Goal: Task Accomplishment & Management: Use online tool/utility

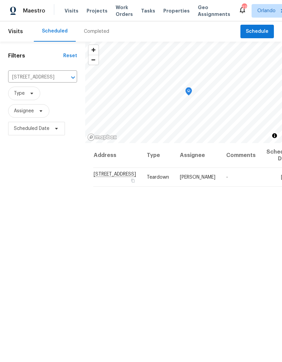
click at [61, 78] on icon "Clear" at bounding box center [64, 77] width 7 height 7
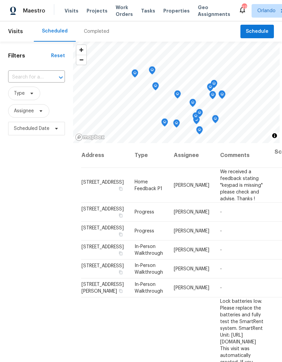
click at [44, 80] on input "text" at bounding box center [27, 77] width 38 height 10
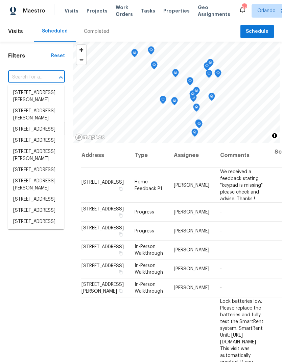
click at [44, 80] on input "text" at bounding box center [27, 77] width 38 height 10
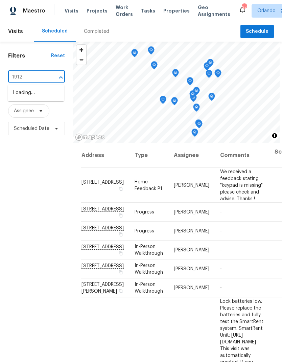
type input "1912 c"
click at [51, 97] on li "[STREET_ADDRESS]" at bounding box center [36, 93] width 57 height 12
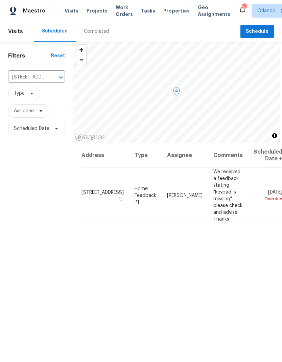
click at [0, 0] on span at bounding box center [0, 0] width 0 height 0
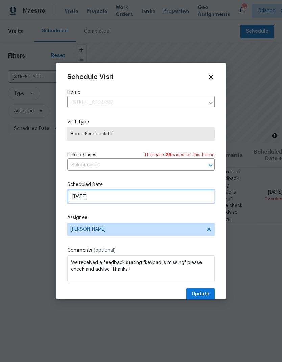
click at [148, 200] on input "8/24/2025" at bounding box center [141, 197] width 148 height 14
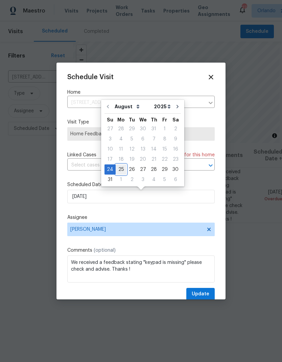
click at [121, 171] on div "25" at bounding box center [121, 169] width 11 height 9
type input "[DATE]"
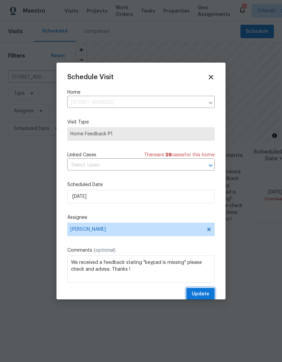
click at [209, 293] on span "Update" at bounding box center [201, 294] width 18 height 8
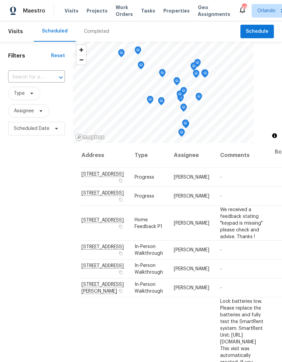
click at [96, 10] on span "Projects" at bounding box center [97, 10] width 21 height 7
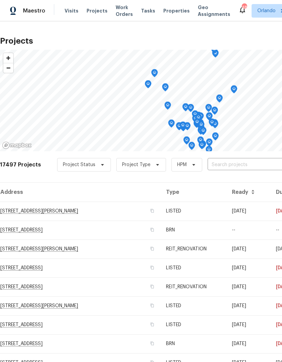
click at [237, 160] on input "text" at bounding box center [247, 165] width 78 height 10
type input "2587"
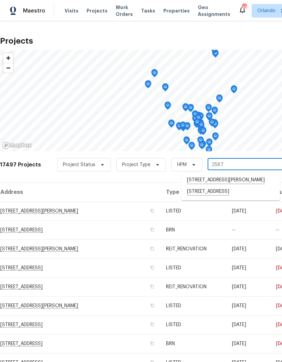
click at [250, 180] on li "[STREET_ADDRESS][PERSON_NAME]" at bounding box center [231, 181] width 99 height 12
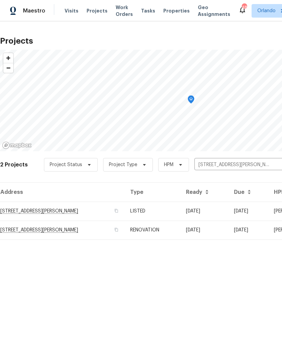
click at [198, 212] on td "[DATE]" at bounding box center [205, 211] width 48 height 19
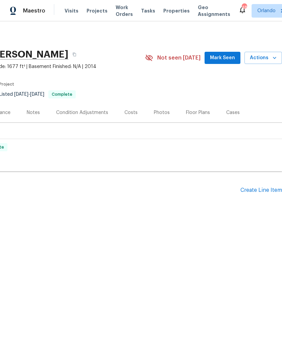
scroll to position [0, 100]
click at [273, 57] on icon "button" at bounding box center [275, 58] width 7 height 7
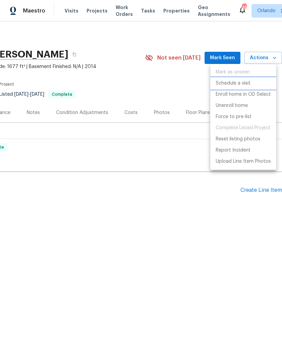
click at [247, 83] on p "Schedule a visit" at bounding box center [233, 83] width 35 height 7
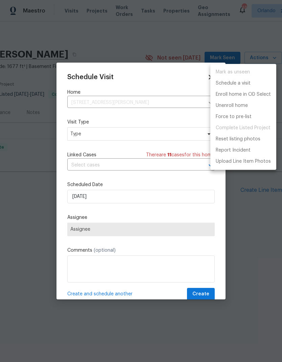
click at [141, 137] on div at bounding box center [141, 181] width 282 height 362
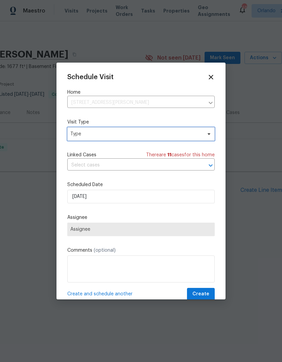
click at [208, 134] on icon at bounding box center [209, 133] width 5 height 5
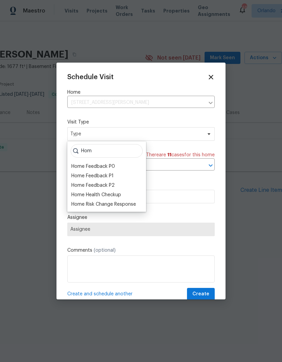
type input "Hom"
click at [115, 197] on div "Home Health Checkup" at bounding box center [96, 195] width 50 height 7
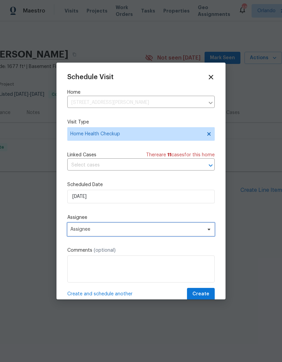
click at [206, 236] on span "Assignee" at bounding box center [141, 230] width 148 height 14
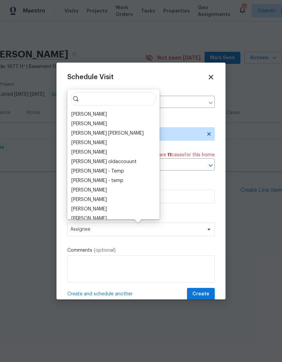
click at [109, 112] on div "[PERSON_NAME]" at bounding box center [113, 114] width 88 height 9
click at [89, 115] on div "[PERSON_NAME]" at bounding box center [89, 114] width 36 height 7
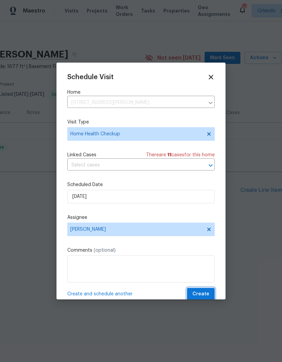
click at [206, 294] on span "Create" at bounding box center [201, 294] width 17 height 8
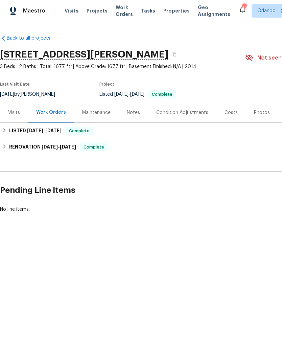
scroll to position [0, 0]
click at [92, 8] on span "Projects" at bounding box center [97, 10] width 21 height 7
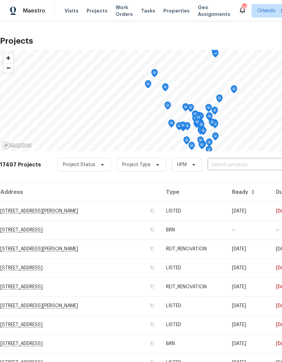
click at [235, 166] on input "text" at bounding box center [247, 165] width 78 height 10
type input "9948"
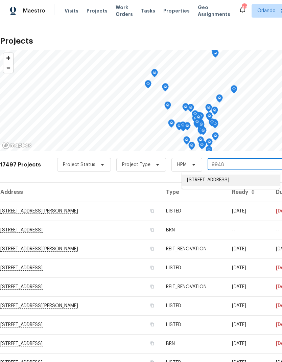
click at [243, 179] on li "[STREET_ADDRESS]" at bounding box center [231, 181] width 99 height 12
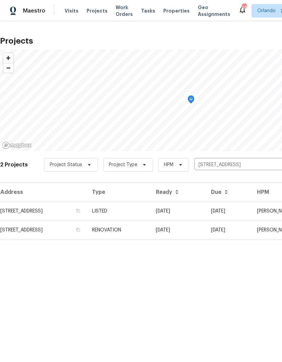
click at [206, 211] on td "[DATE]" at bounding box center [178, 211] width 55 height 19
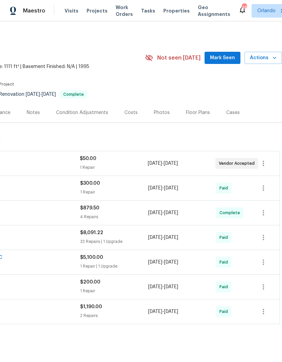
scroll to position [0, 100]
click at [273, 61] on icon "button" at bounding box center [275, 58] width 7 height 7
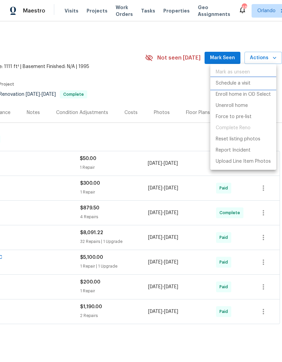
click at [243, 84] on p "Schedule a visit" at bounding box center [233, 83] width 35 height 7
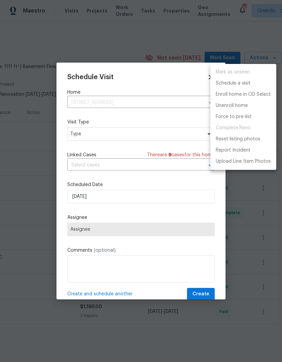
click at [185, 136] on div at bounding box center [141, 181] width 282 height 362
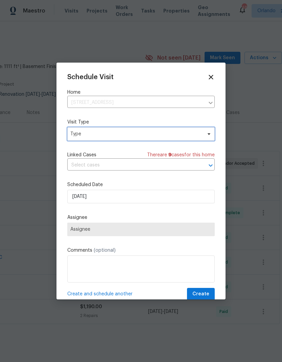
click at [192, 136] on span "Type" at bounding box center [136, 134] width 132 height 7
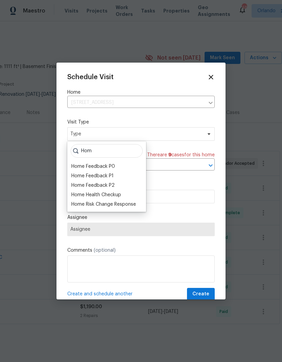
type input "Hom"
click at [127, 192] on div "Home Health Checkup" at bounding box center [106, 194] width 75 height 9
click at [126, 193] on div "Home Health Checkup" at bounding box center [106, 194] width 75 height 9
click at [99, 194] on div "Home Health Checkup" at bounding box center [96, 195] width 50 height 7
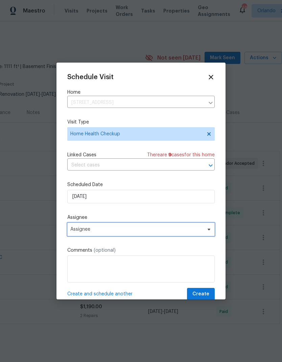
click at [204, 226] on span "Assignee" at bounding box center [141, 230] width 148 height 14
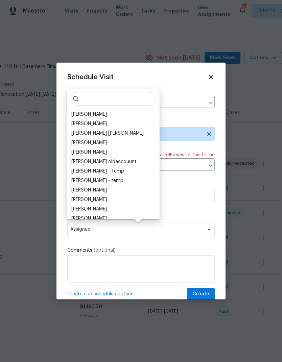
click at [101, 110] on div "[PERSON_NAME]" at bounding box center [113, 114] width 88 height 9
click at [110, 113] on div "[PERSON_NAME]" at bounding box center [113, 114] width 88 height 9
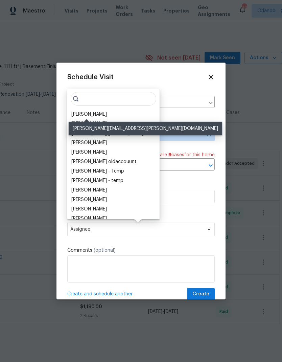
click at [92, 115] on div "[PERSON_NAME]" at bounding box center [89, 114] width 36 height 7
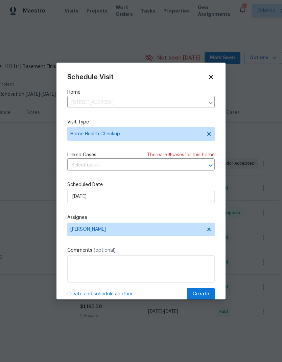
click at [204, 288] on div "Schedule Visit Home [STREET_ADDRESS] ​ Visit Type Home Health Checkup Linked Ca…" at bounding box center [141, 186] width 148 height 227
click at [206, 294] on span "Create" at bounding box center [201, 294] width 17 height 8
